Goal: Information Seeking & Learning: Understand process/instructions

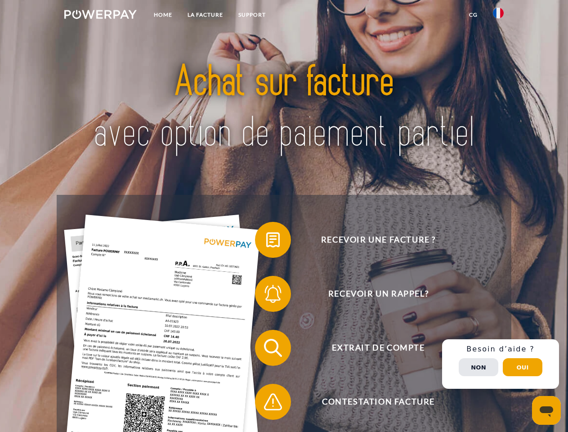
click at [100, 16] on img at bounding box center [100, 14] width 72 height 9
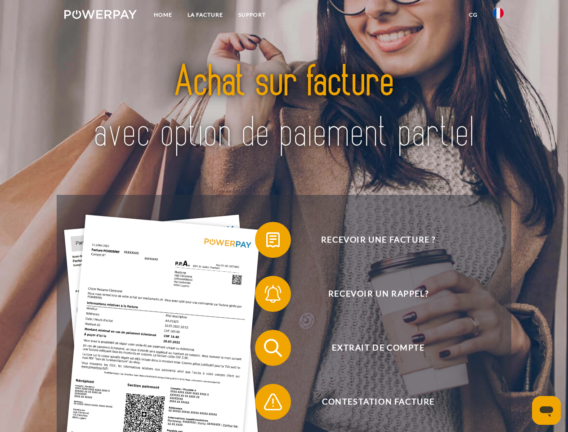
click at [498, 16] on img at bounding box center [498, 13] width 11 height 11
click at [473, 15] on link "CG" at bounding box center [473, 15] width 24 height 16
click at [266, 241] on span at bounding box center [259, 239] width 45 height 45
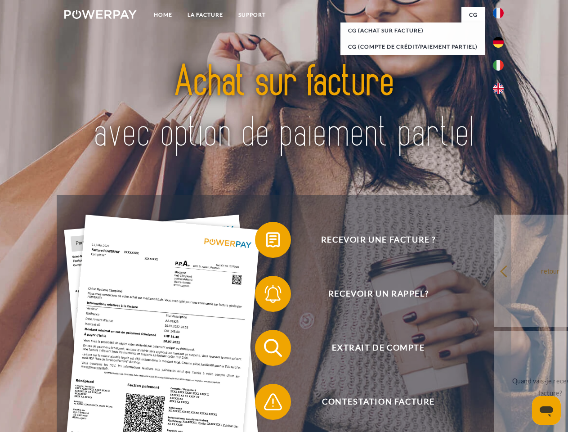
click at [266, 295] on span at bounding box center [259, 293] width 45 height 45
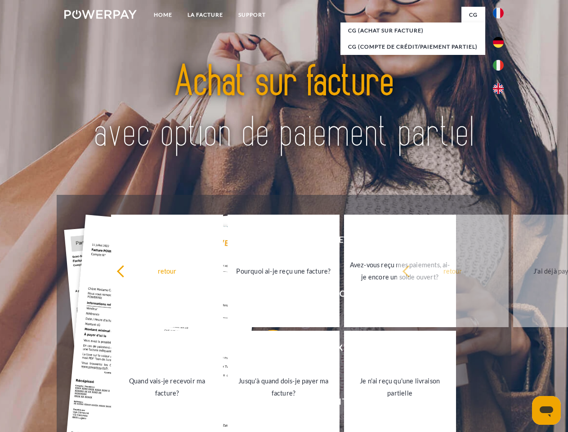
click at [266, 349] on link "Jusqu'à quand dois-je payer ma facture?" at bounding box center [284, 386] width 112 height 112
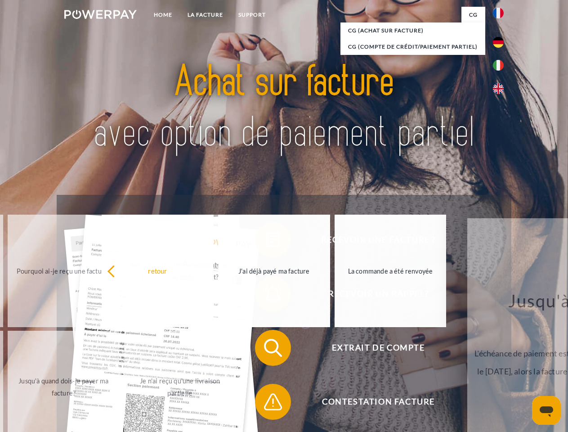
click at [266, 403] on div "Recevoir une facture ? Recevoir un rappel? Extrait de compte retour" at bounding box center [284, 375] width 454 height 360
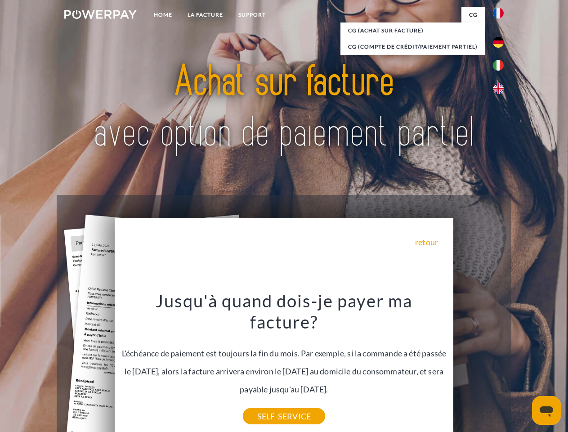
click at [500, 364] on div "Recevoir une facture ? Recevoir un rappel? Extrait de compte retour" at bounding box center [284, 375] width 454 height 360
click at [478, 366] on span "Extrait de compte" at bounding box center [378, 348] width 220 height 36
click at [523, 367] on header "Home LA FACTURE Support" at bounding box center [284, 310] width 568 height 621
